Goal: Task Accomplishment & Management: Use online tool/utility

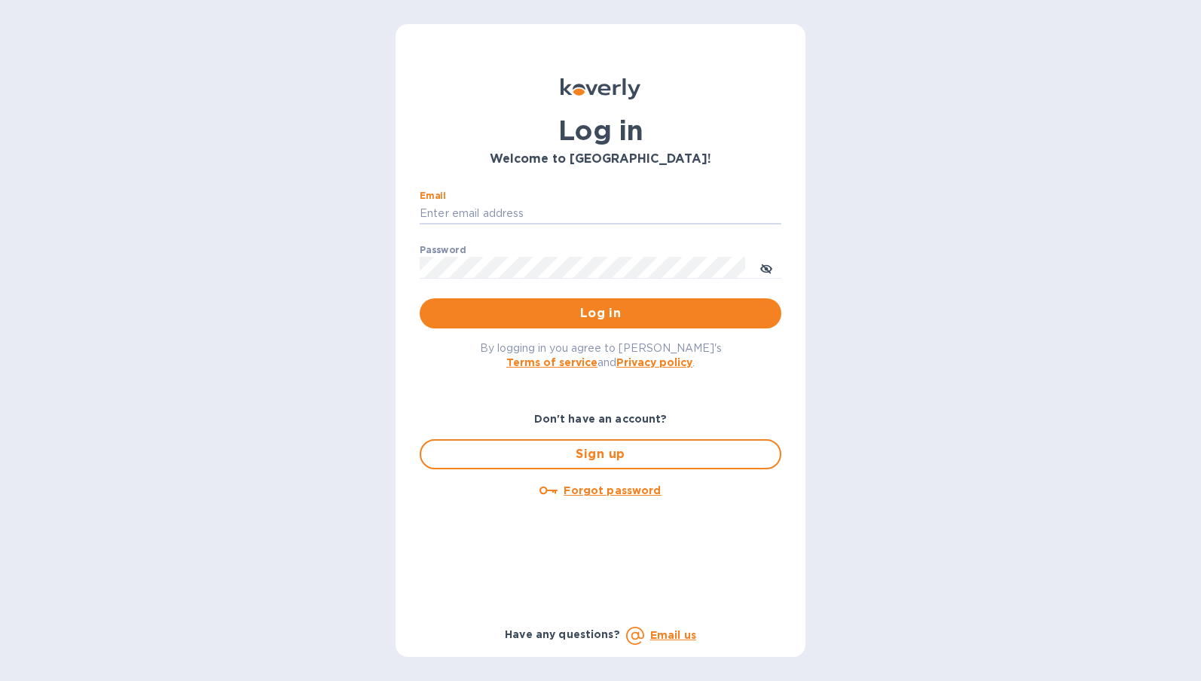
type input "[PERSON_NAME][EMAIL_ADDRESS][DOMAIN_NAME]"
click at [600, 313] on button "Log in" at bounding box center [601, 313] width 362 height 30
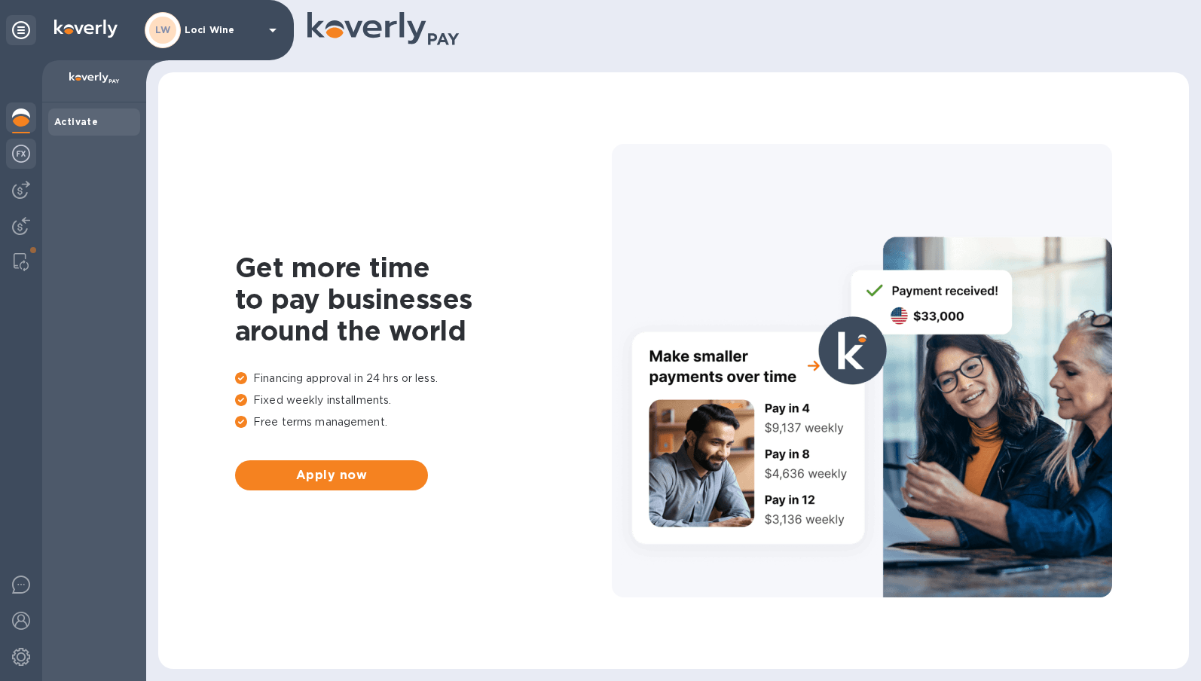
click at [21, 154] on img at bounding box center [21, 154] width 18 height 18
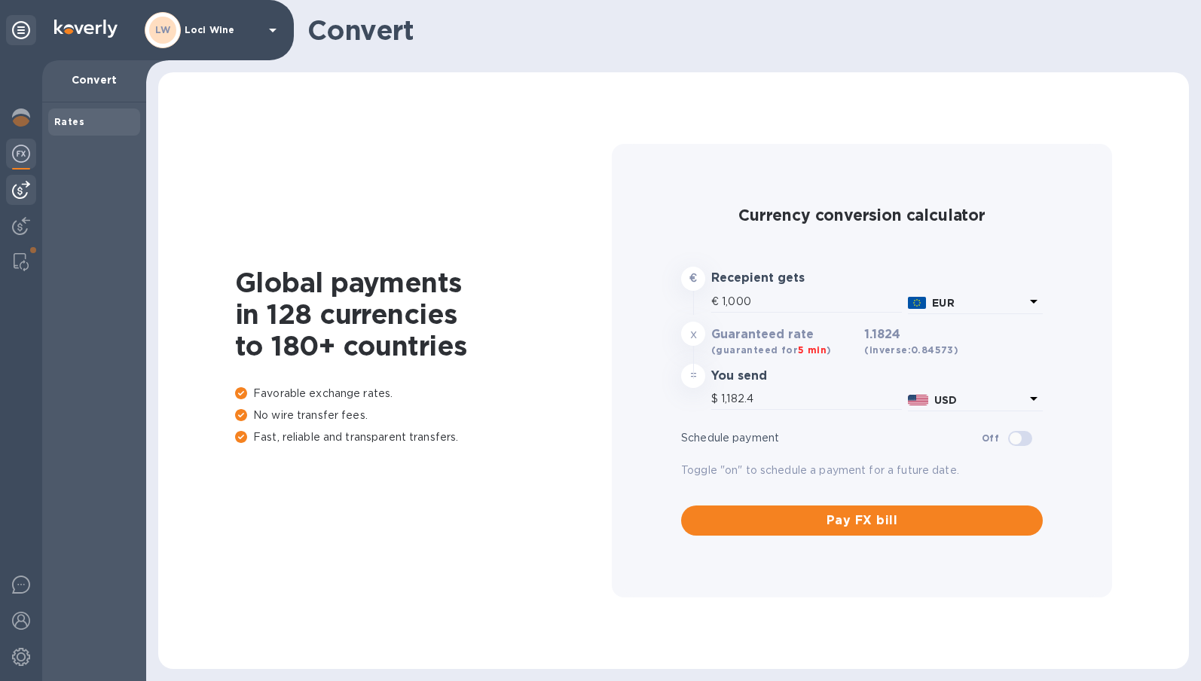
click at [27, 200] on div at bounding box center [21, 190] width 30 height 30
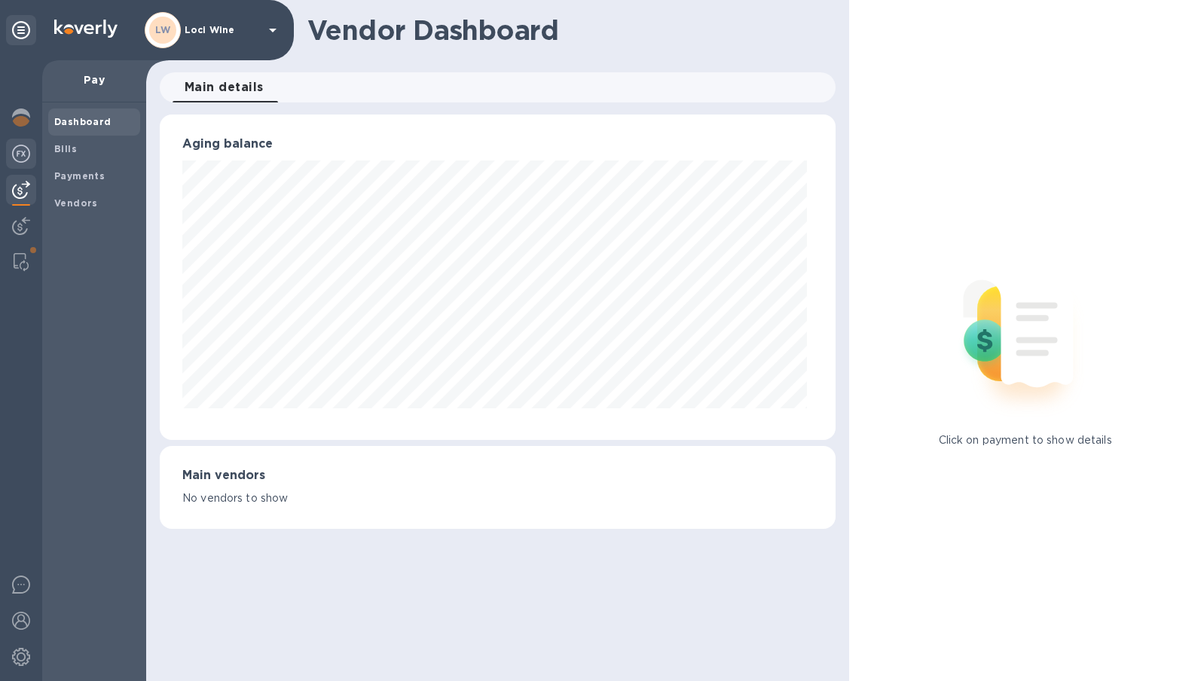
scroll to position [752940, 752596]
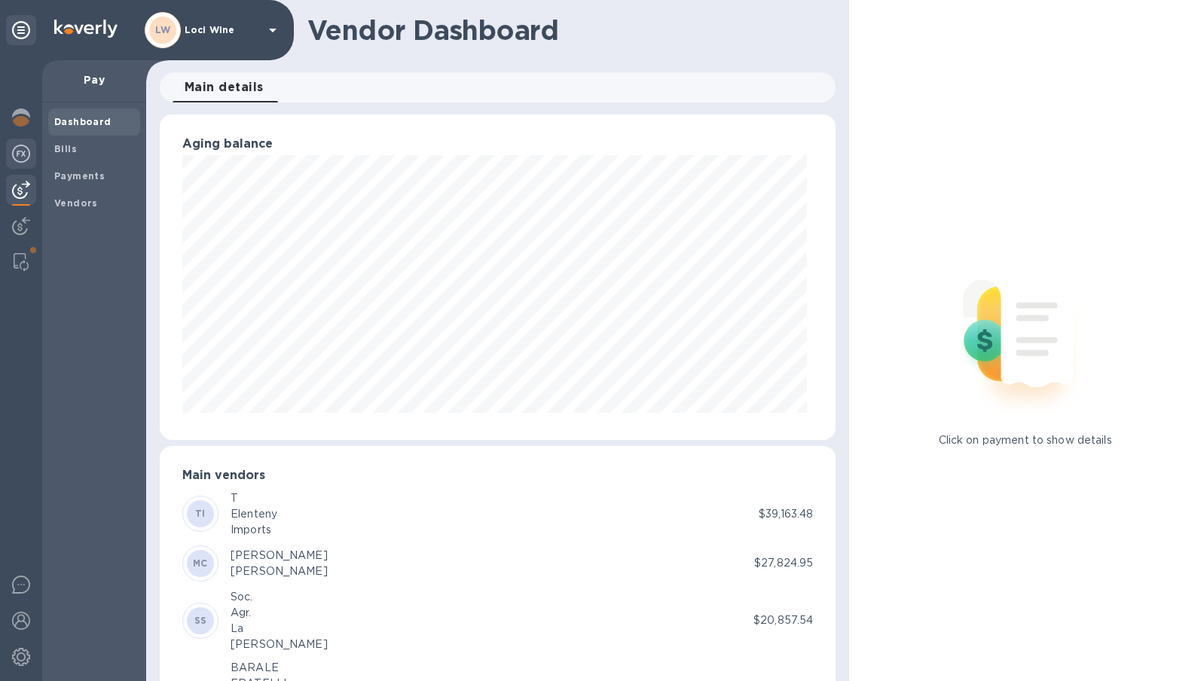
click at [19, 161] on img at bounding box center [21, 154] width 18 height 18
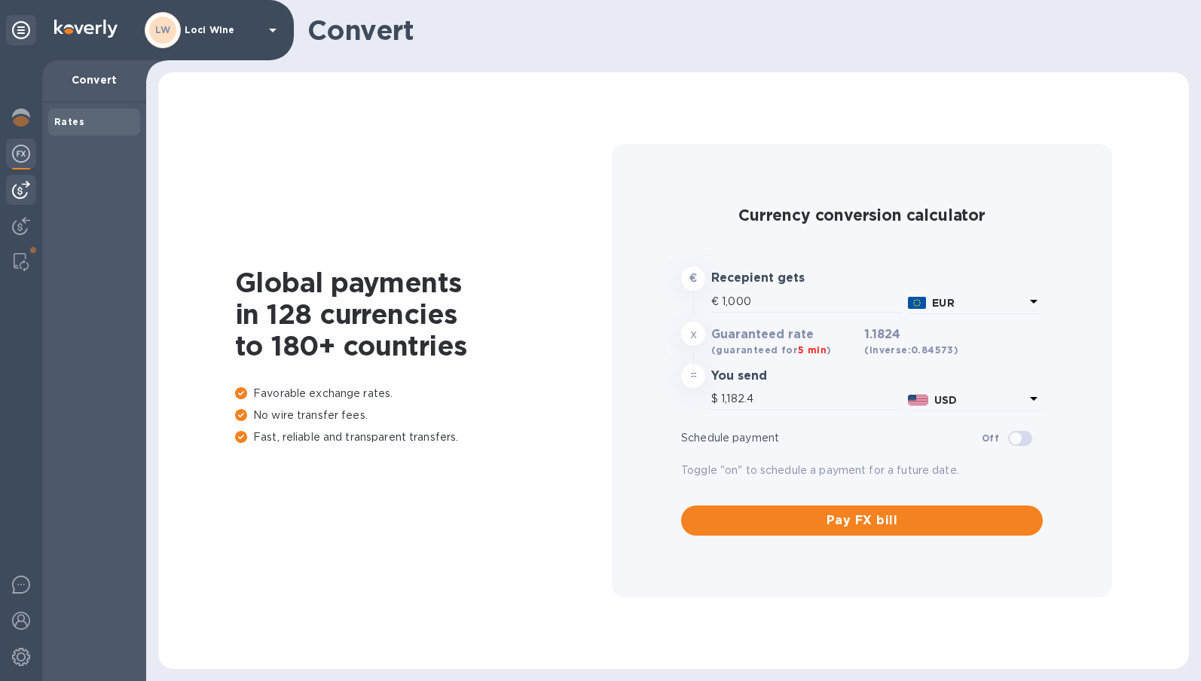
click at [18, 188] on img at bounding box center [21, 190] width 18 height 18
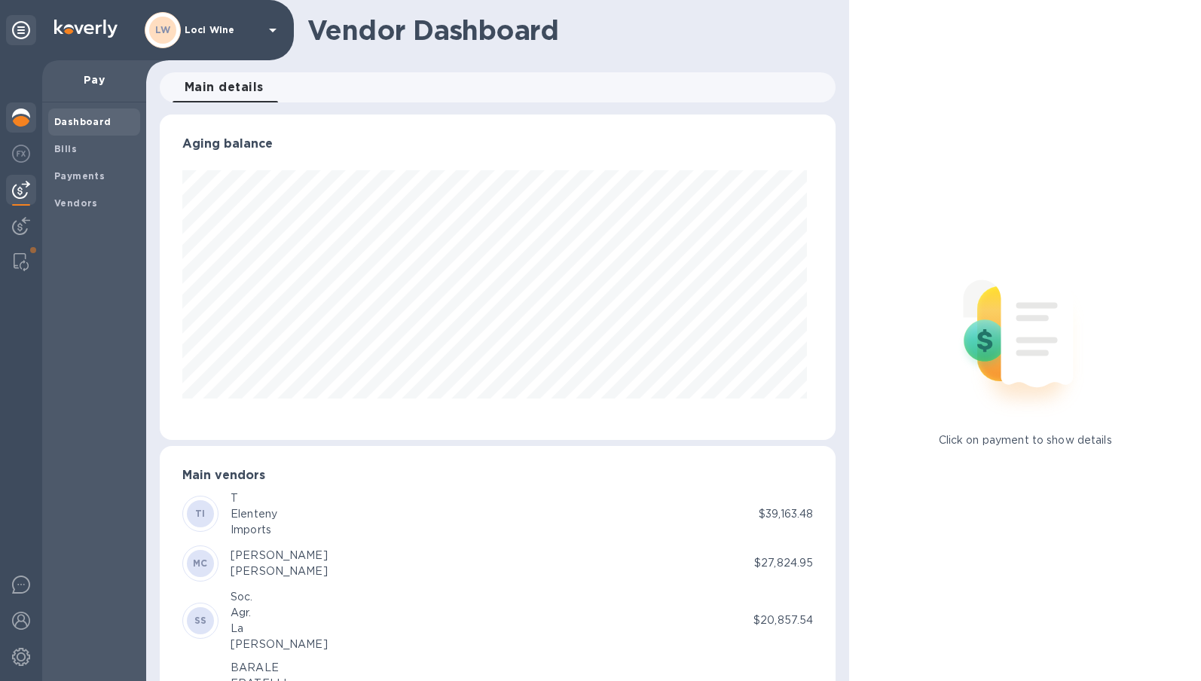
scroll to position [325, 670]
click at [55, 154] on span "Bills" at bounding box center [65, 149] width 23 height 15
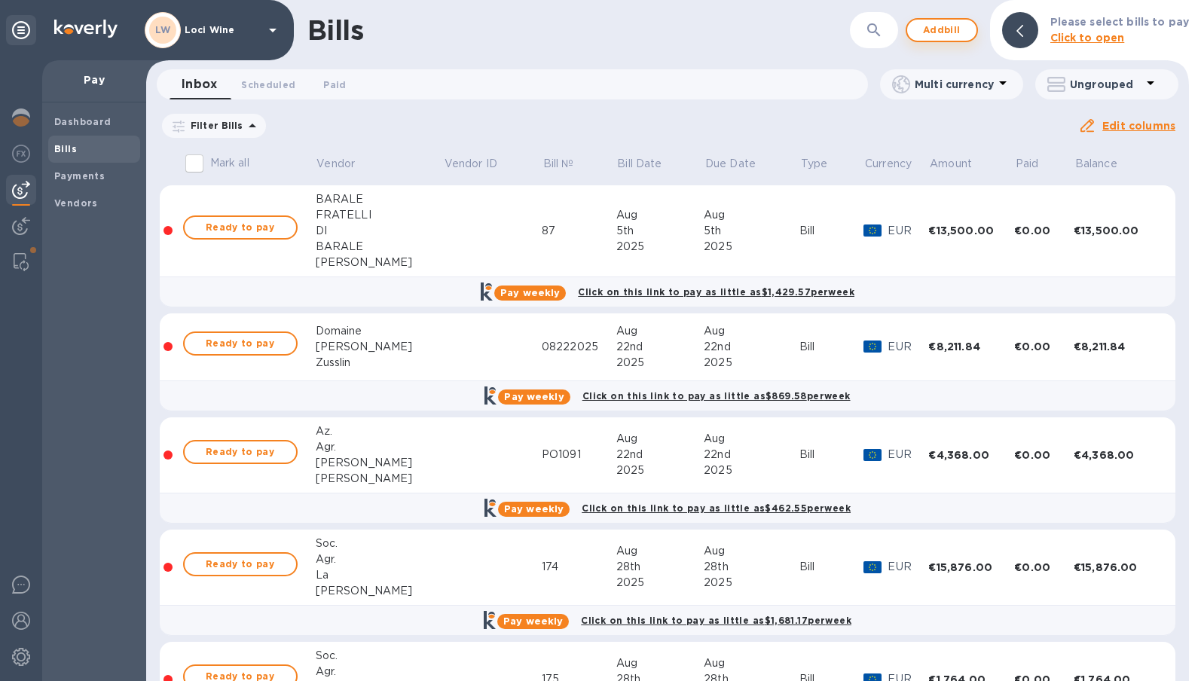
click at [1145, 29] on p "Please select bills to pay" at bounding box center [1119, 22] width 139 height 16
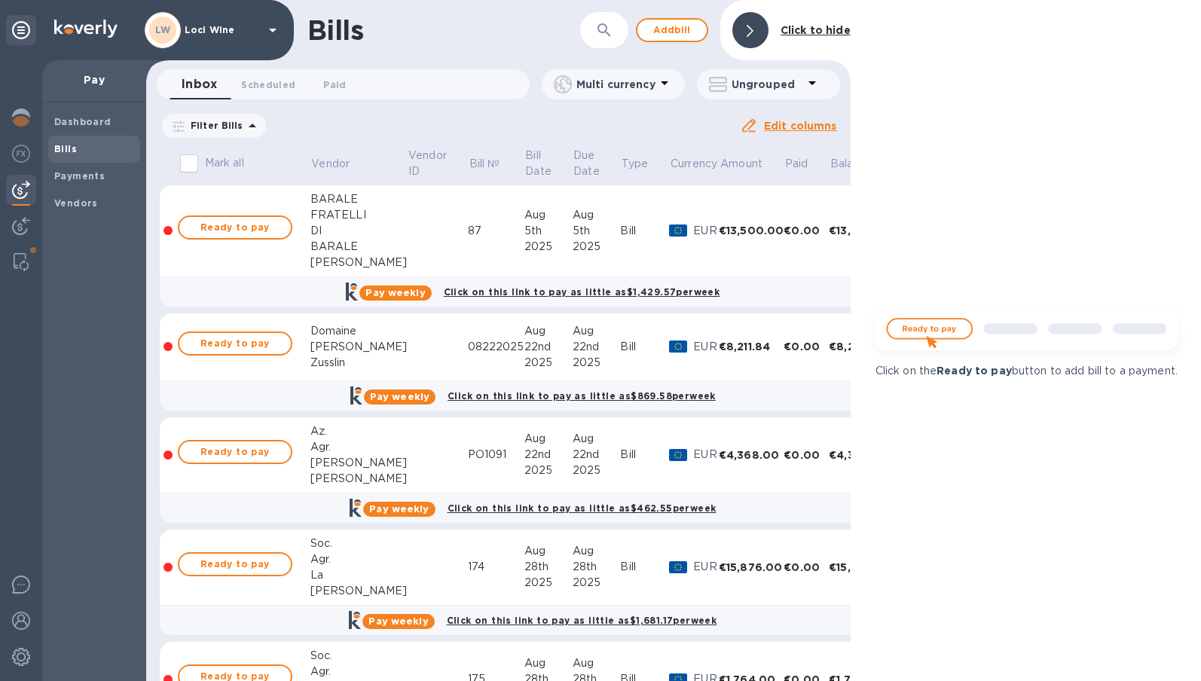
click at [701, 43] on div "Bills ​ Add bill Click to hide" at bounding box center [498, 30] width 704 height 60
click at [697, 35] on button "Add bill" at bounding box center [672, 30] width 72 height 24
